Goal: Task Accomplishment & Management: Manage account settings

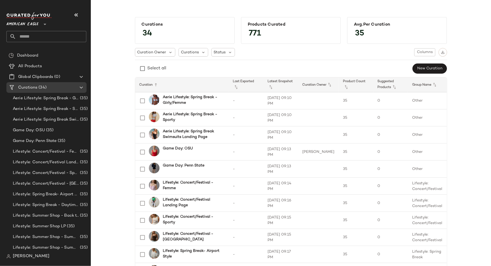
click at [41, 24] on div at bounding box center [44, 20] width 7 height 13
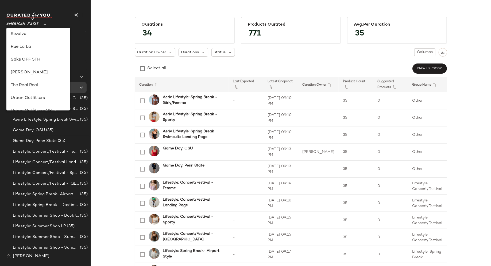
scroll to position [255, 0]
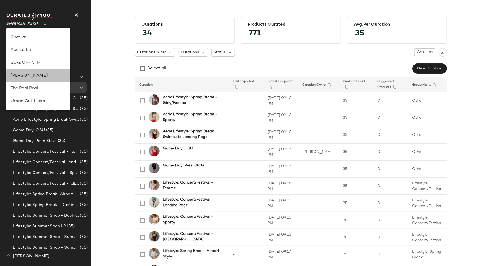
click at [53, 74] on div "[PERSON_NAME]" at bounding box center [38, 76] width 55 height 6
type input "**"
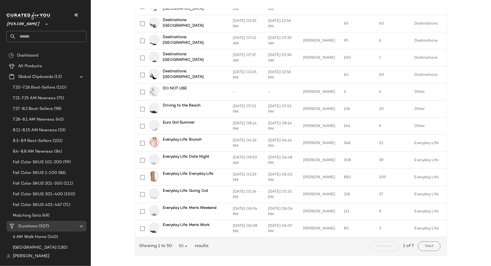
scroll to position [711, 0]
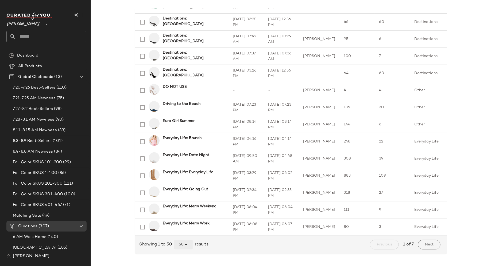
click at [185, 245] on icon "button" at bounding box center [185, 245] width 5 height 5
click at [182, 231] on div "All" at bounding box center [182, 231] width 10 height 6
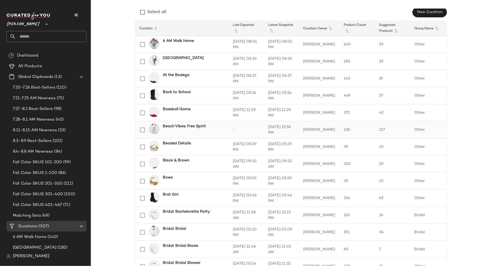
scroll to position [55, 0]
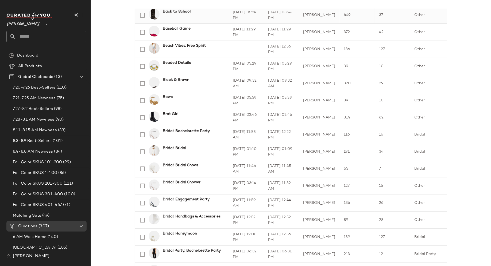
scroll to position [139, 0]
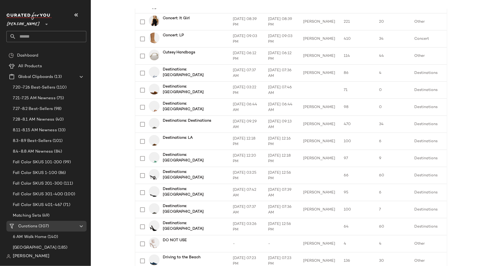
scroll to position [560, 0]
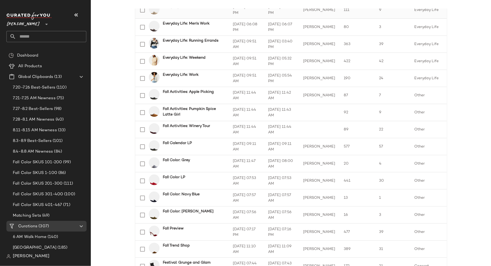
scroll to position [913, 0]
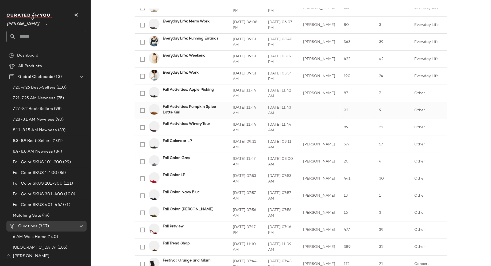
click at [202, 107] on b "Fall Activities: Pumpkin Spice Latte Girl" at bounding box center [193, 109] width 60 height 11
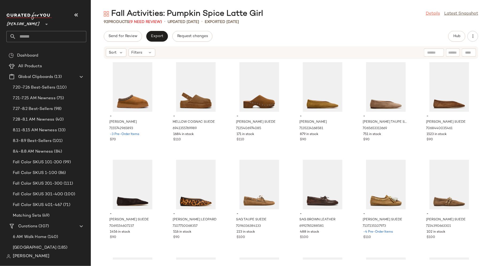
click at [431, 13] on link "Details" at bounding box center [432, 14] width 14 height 6
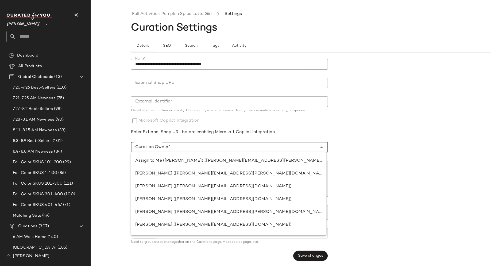
click at [238, 149] on input "Curation Owner*" at bounding box center [224, 147] width 186 height 6
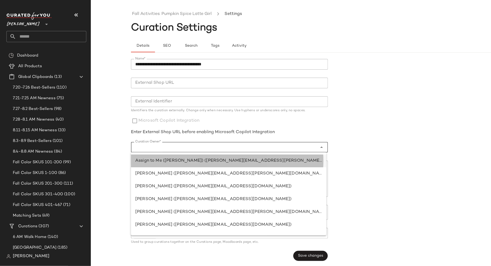
click at [229, 162] on div "Assign to Me ([PERSON_NAME]) ([PERSON_NAME][EMAIL_ADDRESS][PERSON_NAME][DOMAIN_…" at bounding box center [228, 161] width 187 height 6
type input "**********"
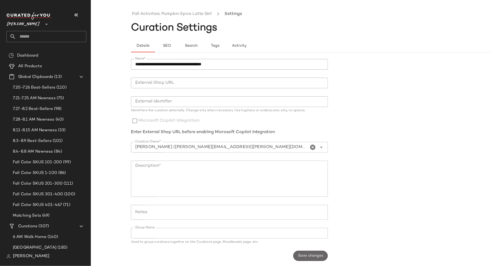
click at [312, 258] on button "Save changes" at bounding box center [310, 256] width 34 height 10
click at [251, 177] on textarea "Description*" at bounding box center [229, 179] width 197 height 36
click at [311, 256] on span "Save changes" at bounding box center [310, 256] width 25 height 4
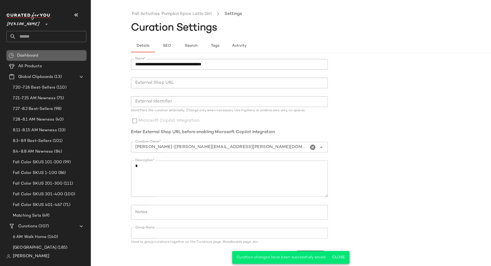
click at [49, 56] on div "Dashboard" at bounding box center [49, 56] width 69 height 6
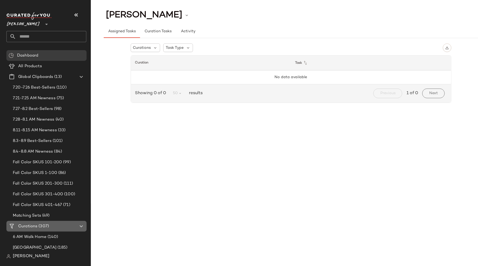
click at [65, 228] on div "Curations (307)" at bounding box center [47, 227] width 60 height 6
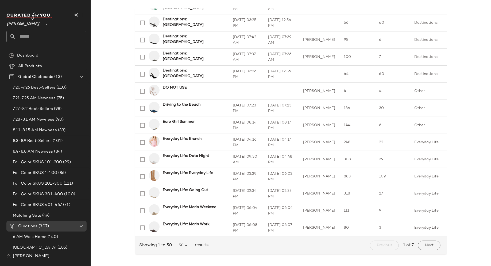
scroll to position [711, 0]
click at [184, 246] on icon "button" at bounding box center [185, 245] width 5 height 5
click at [184, 229] on div "All" at bounding box center [182, 231] width 10 height 6
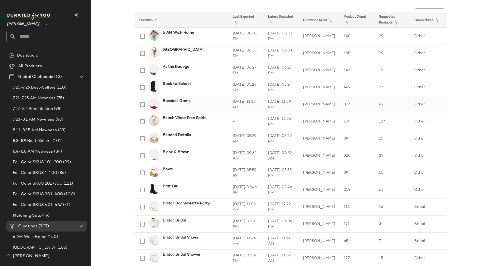
scroll to position [27, 0]
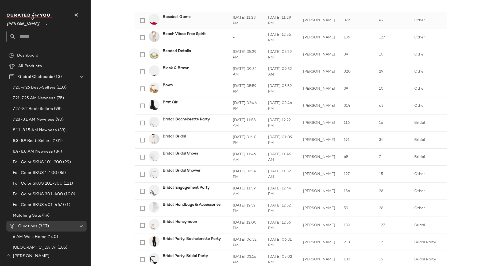
scroll to position [148, 0]
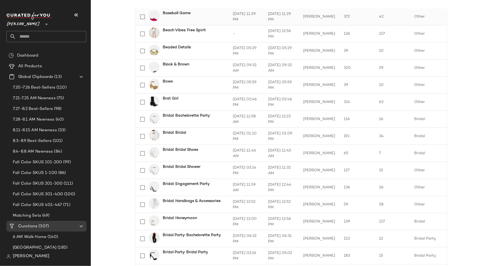
scroll to position [153, 0]
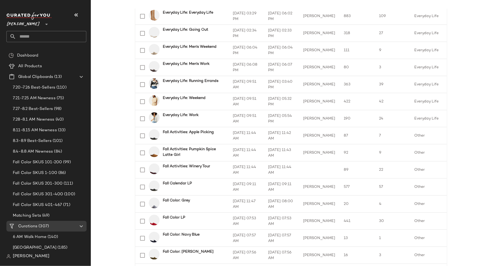
scroll to position [872, 0]
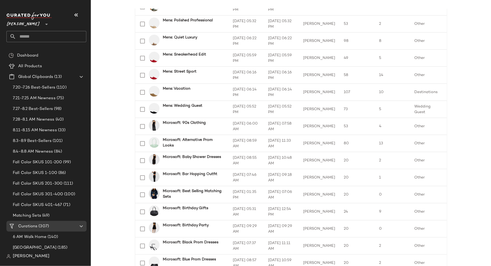
scroll to position [1704, 0]
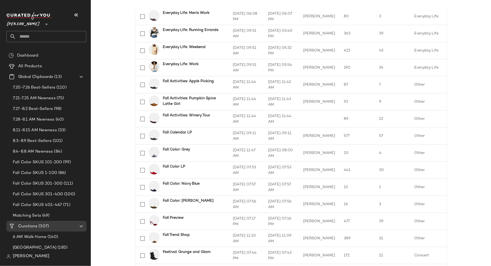
scroll to position [836, 0]
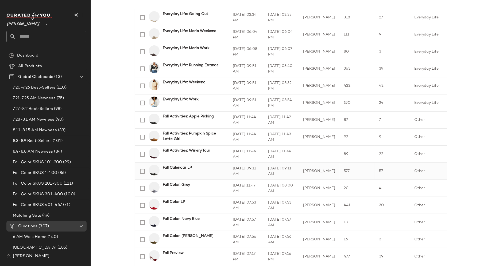
scroll to position [888, 0]
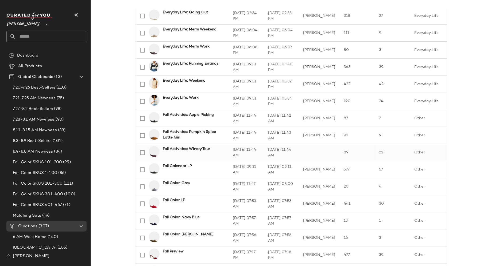
click at [177, 150] on b "Fall Activities: Winery Tour" at bounding box center [186, 149] width 47 height 6
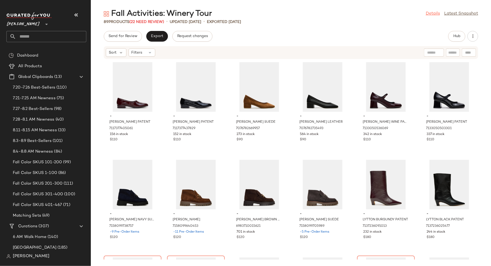
click at [430, 11] on link "Details" at bounding box center [432, 14] width 14 height 6
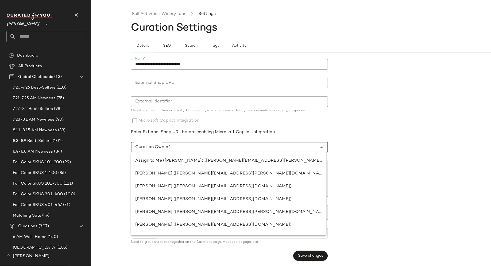
click at [256, 147] on input "Curation Owner*" at bounding box center [224, 147] width 186 height 6
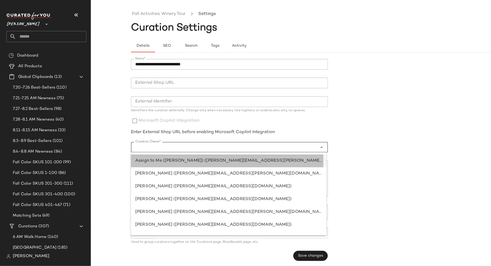
click at [242, 161] on div "Assign to Me ([PERSON_NAME]) ([PERSON_NAME][EMAIL_ADDRESS][PERSON_NAME][DOMAIN_…" at bounding box center [228, 161] width 187 height 6
type input "**********"
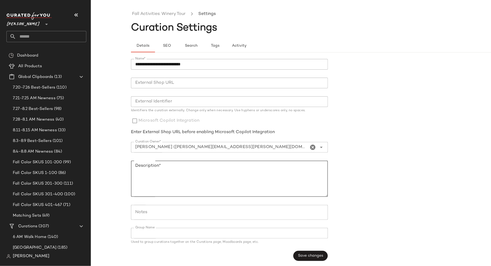
click at [268, 177] on textarea "Description*" at bounding box center [229, 179] width 197 height 36
click at [300, 257] on span "Save changes" at bounding box center [310, 256] width 25 height 4
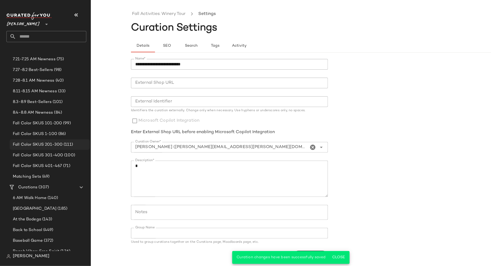
scroll to position [49, 0]
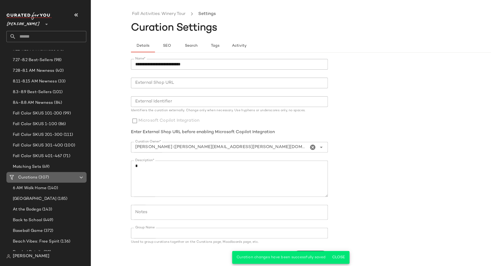
click at [57, 179] on div "Curations (307)" at bounding box center [47, 178] width 60 height 6
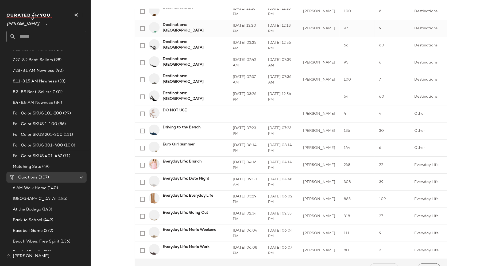
scroll to position [711, 0]
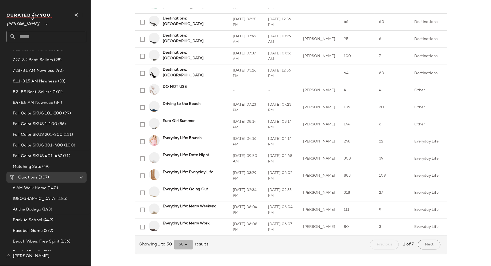
click at [186, 245] on icon "button" at bounding box center [185, 245] width 5 height 5
click at [185, 234] on div "All" at bounding box center [182, 231] width 10 height 6
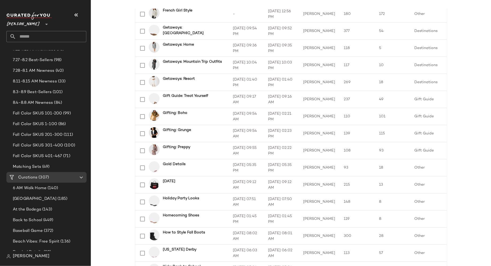
scroll to position [1284, 0]
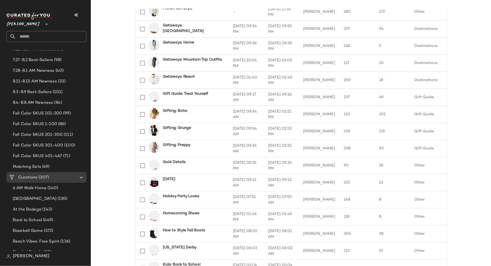
scroll to position [1286, 0]
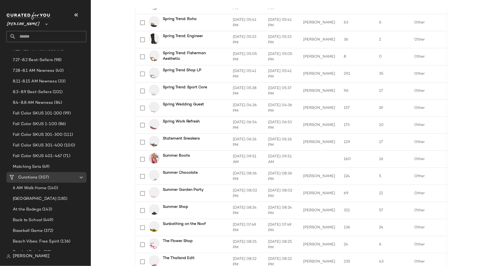
scroll to position [4524, 0]
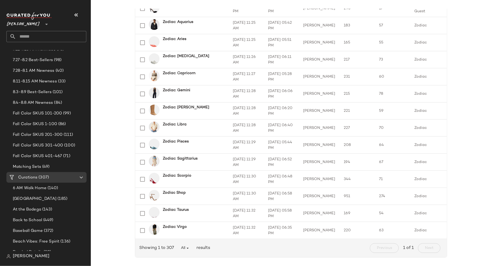
scroll to position [5104, 0]
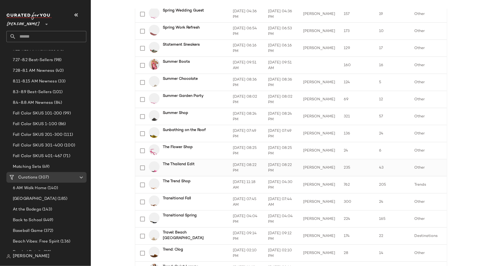
scroll to position [4606, 0]
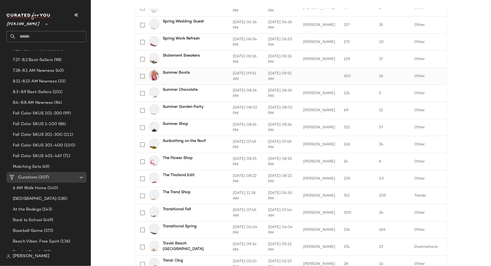
click at [178, 72] on b "Summer Boots" at bounding box center [176, 73] width 27 height 6
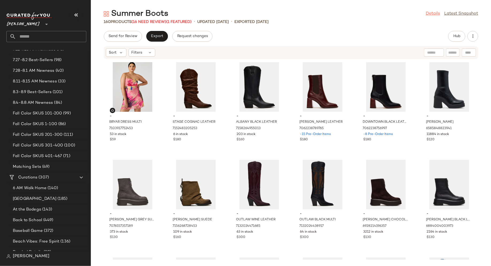
click at [435, 13] on link "Details" at bounding box center [432, 14] width 14 height 6
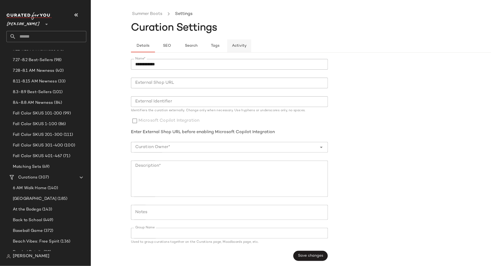
click at [240, 46] on span "Activity" at bounding box center [239, 46] width 15 height 4
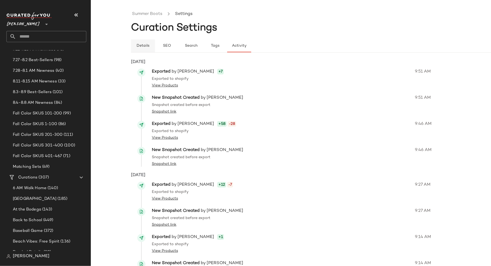
click at [147, 44] on span "Details" at bounding box center [142, 46] width 13 height 4
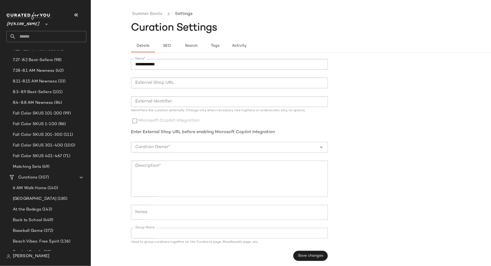
click at [251, 147] on input "Curation Owner*" at bounding box center [224, 147] width 186 height 6
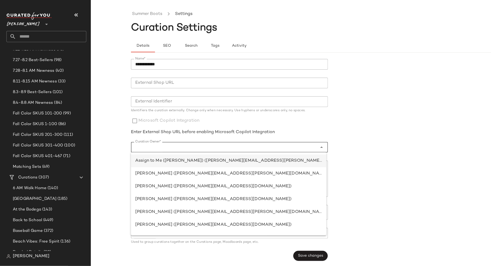
click at [237, 162] on div "Assign to Me ([PERSON_NAME]) ([PERSON_NAME][EMAIL_ADDRESS][PERSON_NAME][DOMAIN_…" at bounding box center [228, 161] width 187 height 6
type input "**********"
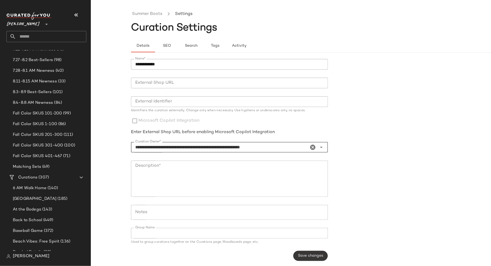
click at [308, 256] on span "Save changes" at bounding box center [310, 256] width 25 height 4
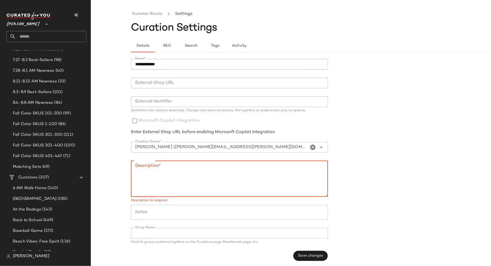
click at [255, 183] on textarea "Description*" at bounding box center [229, 179] width 197 height 36
click at [318, 256] on span "Save changes" at bounding box center [310, 256] width 25 height 4
